Goal: Information Seeking & Learning: Learn about a topic

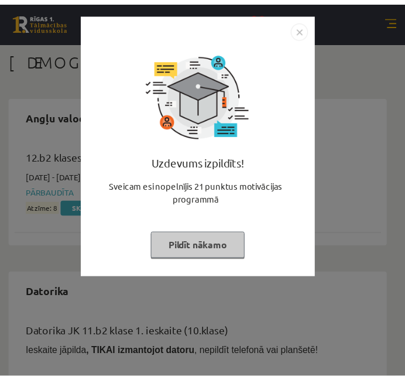
scroll to position [2841, 0]
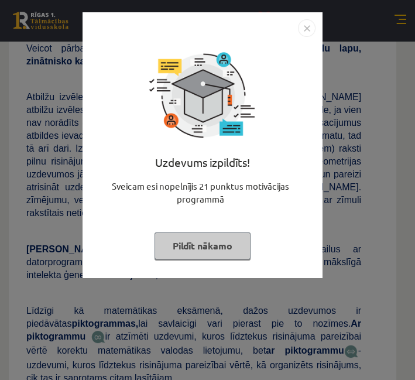
click at [206, 253] on button "Pildīt nākamo" at bounding box center [202, 245] width 96 height 27
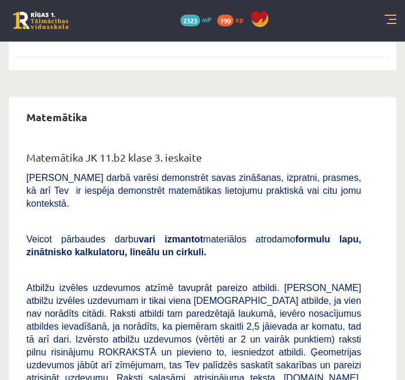
scroll to position [1923, 0]
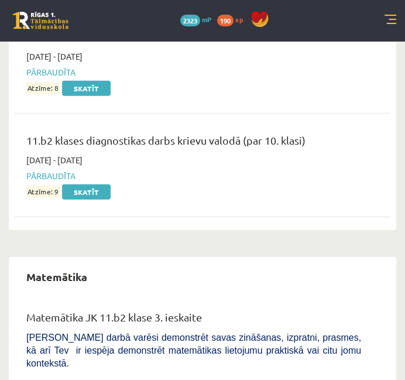
click at [391, 22] on link at bounding box center [390, 21] width 12 height 12
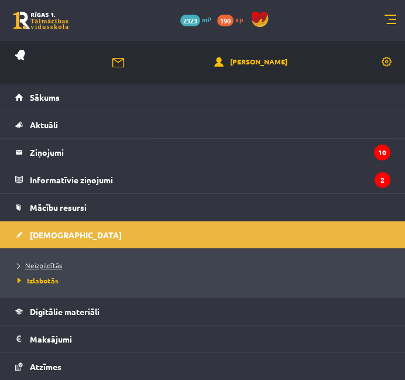
click at [56, 260] on link "Neizpildītās" at bounding box center [205, 265] width 375 height 11
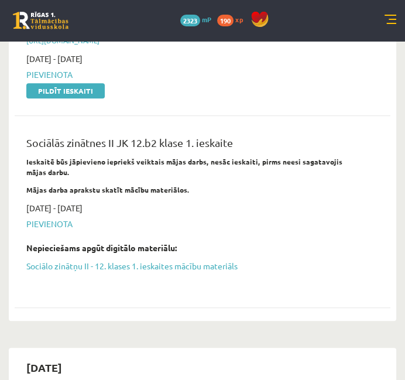
scroll to position [275, 0]
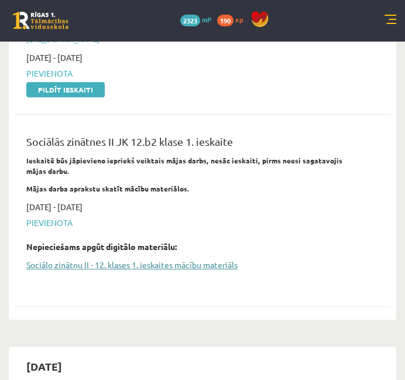
click at [143, 259] on link "Sociālo zinātņu II - 12. klases 1. ieskaites mācību materiāls" at bounding box center [193, 265] width 335 height 12
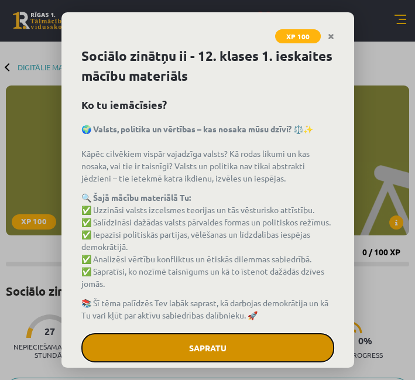
click at [194, 354] on button "Sapratu" at bounding box center [207, 347] width 253 height 29
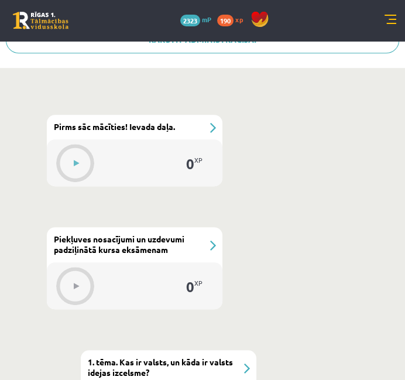
scroll to position [373, 0]
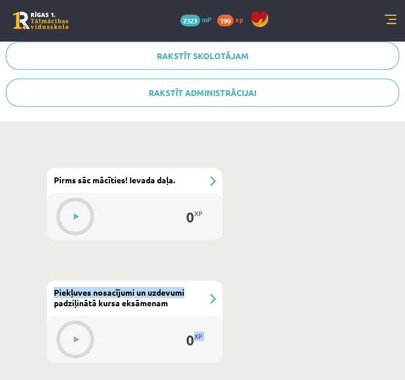
drag, startPoint x: 194, startPoint y: 354, endPoint x: 251, endPoint y: 251, distance: 117.5
